Goal: Task Accomplishment & Management: Manage account settings

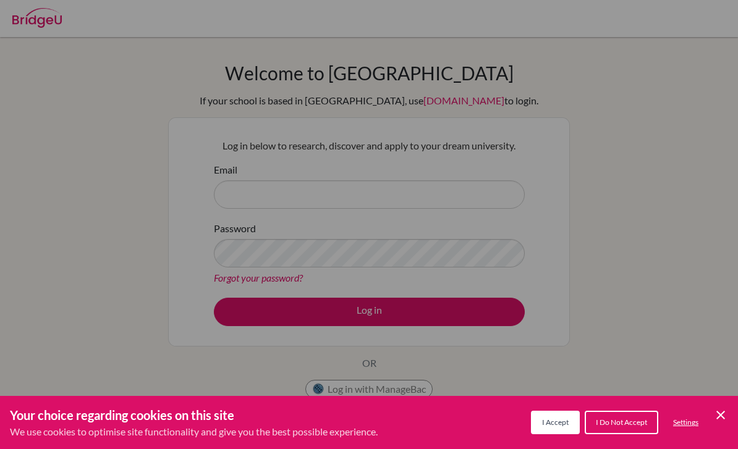
click at [718, 422] on icon "Cookie Control Close Icon" at bounding box center [720, 415] width 15 height 15
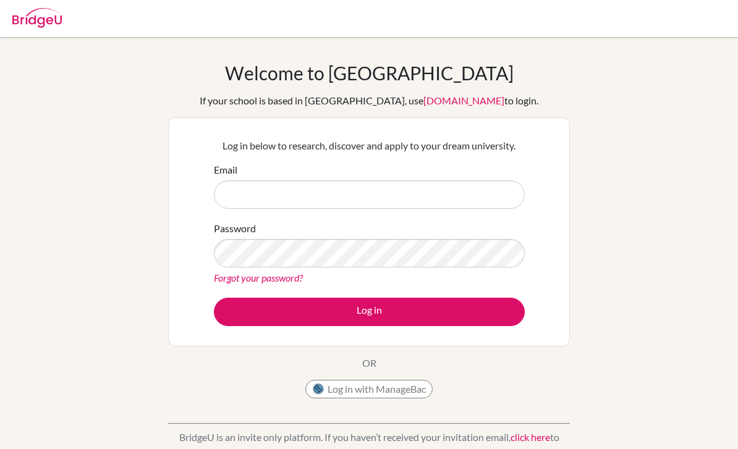
click at [410, 397] on button "Log in with ManageBac" at bounding box center [368, 389] width 127 height 19
click at [402, 387] on button "Log in with ManageBac" at bounding box center [368, 389] width 127 height 19
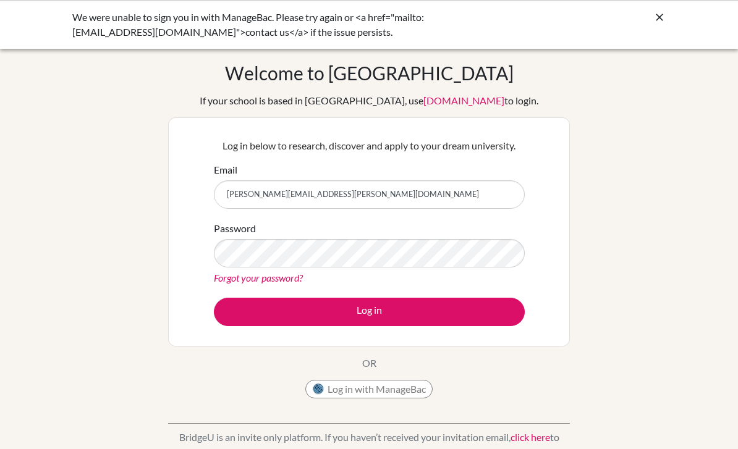
type input "[PERSON_NAME][EMAIL_ADDRESS][PERSON_NAME][DOMAIN_NAME]"
click at [484, 315] on button "Log in" at bounding box center [369, 312] width 311 height 28
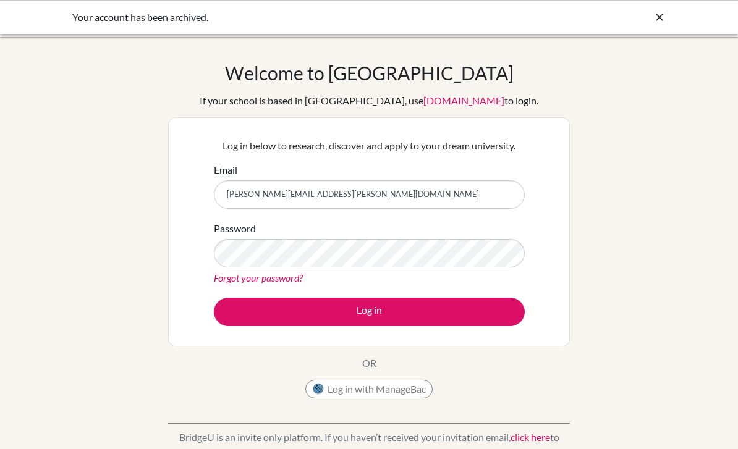
type input "maria.merino@eabh.com.br"
click at [478, 315] on button "Log in" at bounding box center [369, 312] width 311 height 28
click at [388, 389] on button "Log in with ManageBac" at bounding box center [368, 389] width 127 height 19
click at [396, 393] on button "Log in with ManageBac" at bounding box center [368, 389] width 127 height 19
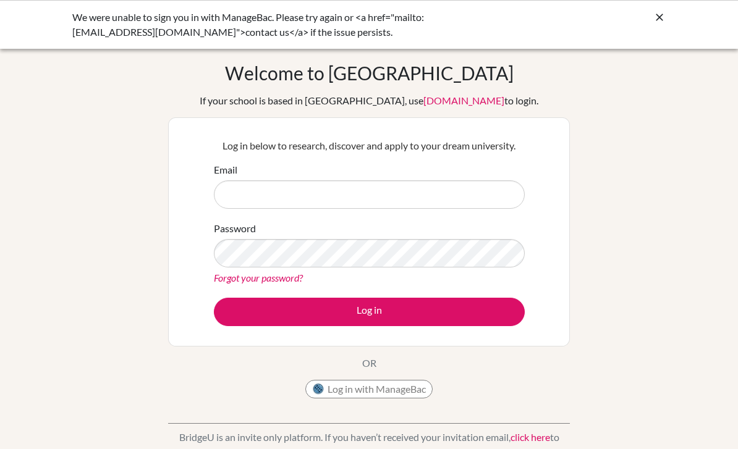
click at [331, 397] on button "Log in with ManageBac" at bounding box center [368, 389] width 127 height 19
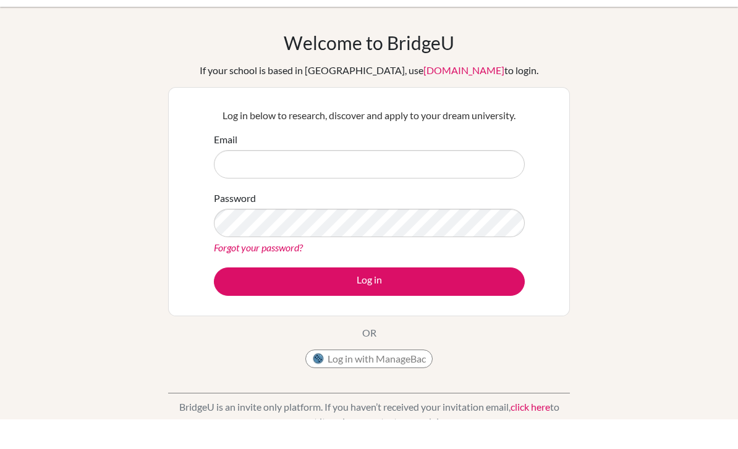
click at [425, 380] on button "Log in with ManageBac" at bounding box center [368, 389] width 127 height 19
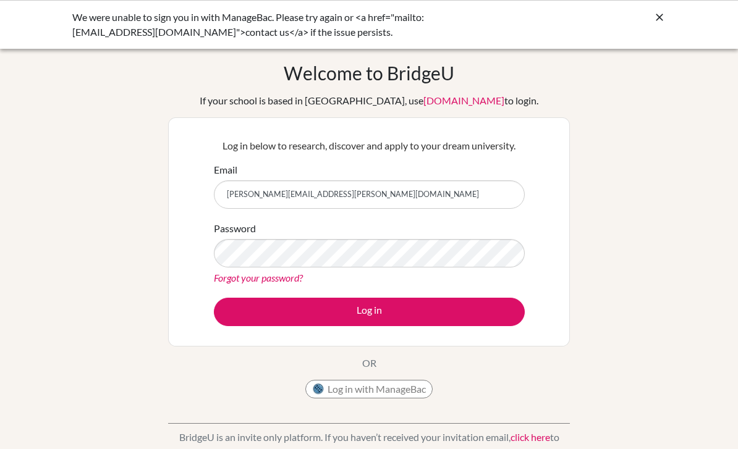
type input "maria.merino@eabh.com.br"
click at [370, 236] on div "Password Forgot your password?" at bounding box center [369, 253] width 311 height 64
click at [370, 235] on div "Password Forgot your password?" at bounding box center [369, 253] width 311 height 64
click at [467, 313] on button "Log in" at bounding box center [369, 312] width 311 height 28
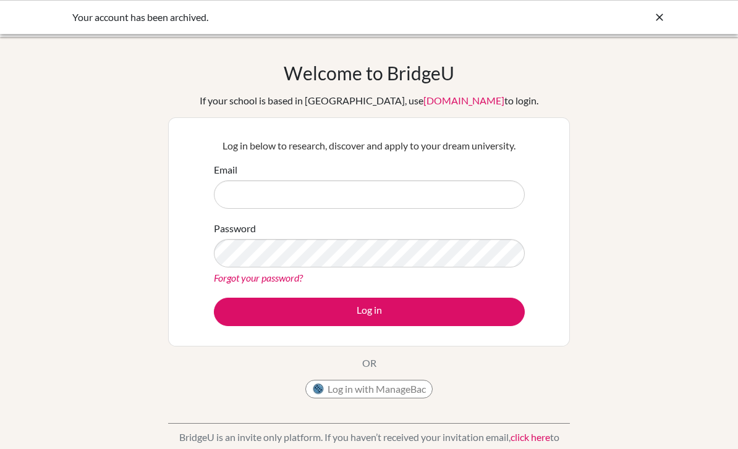
click at [648, 17] on div "Your account has been archived." at bounding box center [368, 17] width 593 height 15
click at [659, 17] on icon at bounding box center [659, 17] width 12 height 12
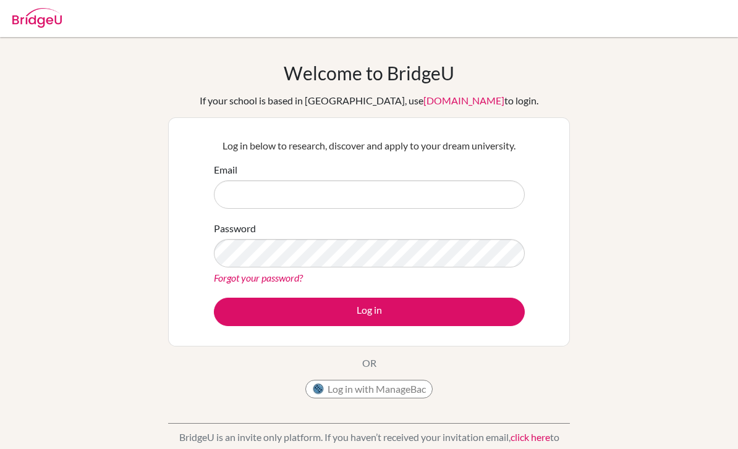
click at [398, 389] on button "Log in with ManageBac" at bounding box center [368, 389] width 127 height 19
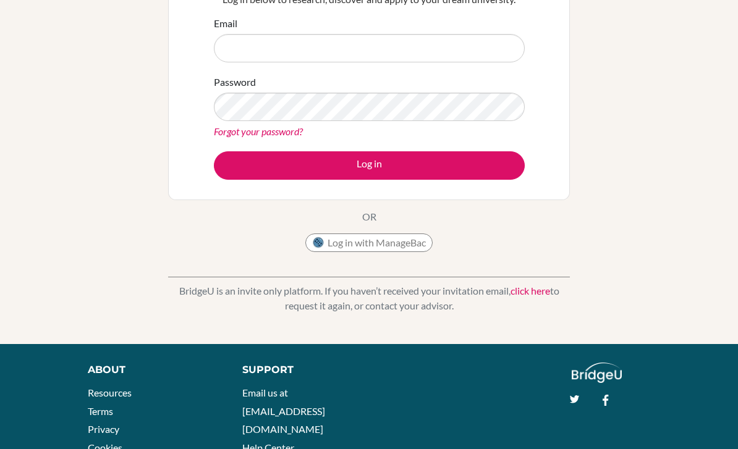
scroll to position [143, 0]
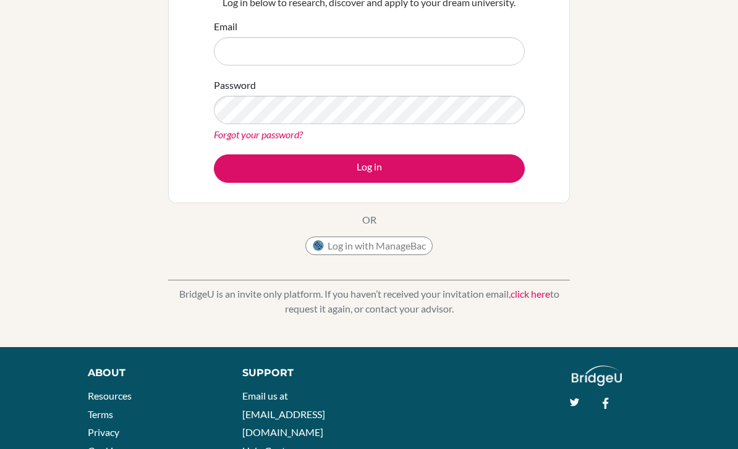
click at [535, 294] on link "click here" at bounding box center [530, 294] width 40 height 12
